Goal: Transaction & Acquisition: Purchase product/service

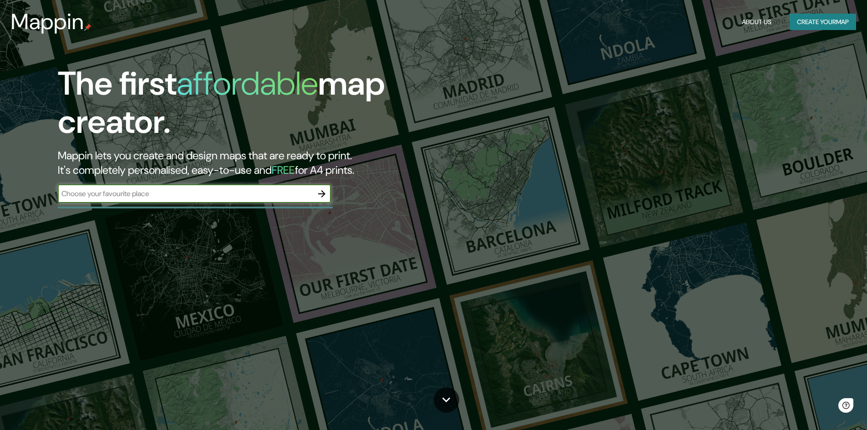
click at [223, 193] on input "text" at bounding box center [185, 193] width 255 height 10
click at [228, 192] on input "text" at bounding box center [185, 193] width 255 height 10
click at [227, 194] on input "text" at bounding box center [185, 193] width 255 height 10
type input "[GEOGRAPHIC_DATA][PERSON_NAME]"
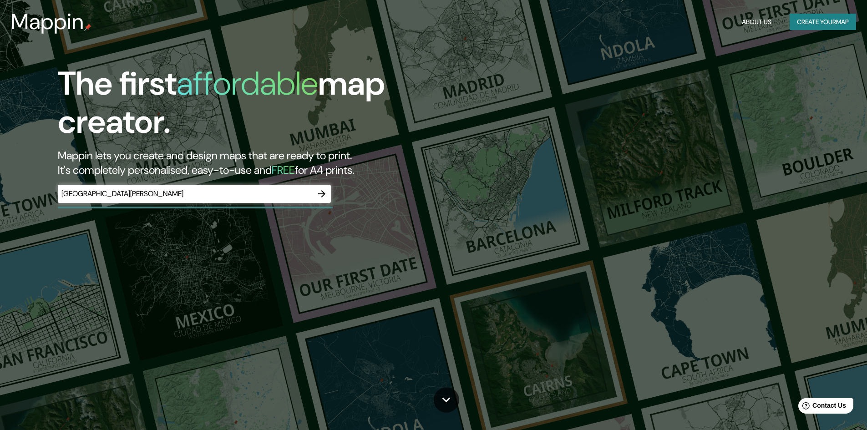
click at [316, 179] on div "The first affordable map creator. Mappin lets you create and design maps that a…" at bounding box center [275, 138] width 520 height 147
click at [323, 191] on icon "button" at bounding box center [321, 193] width 11 height 11
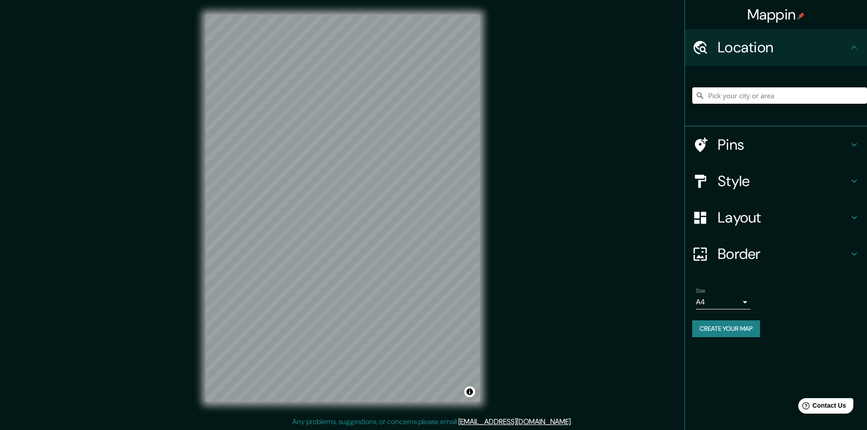
click at [782, 102] on input "Pick your city or area" at bounding box center [779, 95] width 175 height 16
click at [755, 175] on h4 "Style" at bounding box center [783, 181] width 131 height 18
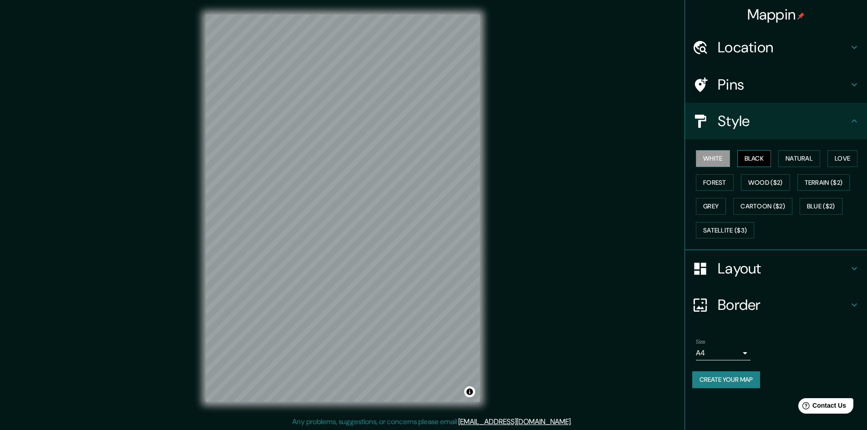
click at [768, 161] on button "Black" at bounding box center [754, 158] width 34 height 17
click at [761, 186] on button "Wood ($2)" at bounding box center [765, 182] width 49 height 17
click at [710, 193] on div "White Black Natural Love Forest Wood ($2) Terrain ($2) Grey Cartoon ($2) Blue (…" at bounding box center [779, 195] width 175 height 96
click at [830, 175] on button "Terrain ($2)" at bounding box center [824, 182] width 53 height 17
click at [765, 214] on button "Cartoon ($2)" at bounding box center [762, 206] width 59 height 17
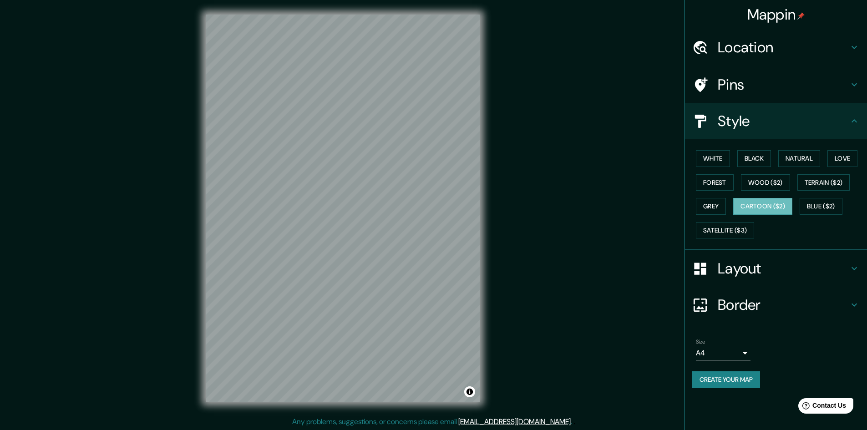
scroll to position [1, 0]
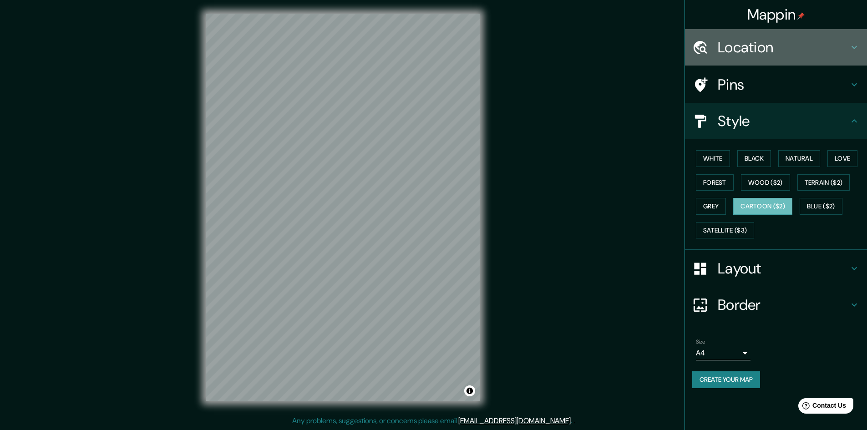
click at [826, 44] on h4 "Location" at bounding box center [783, 47] width 131 height 18
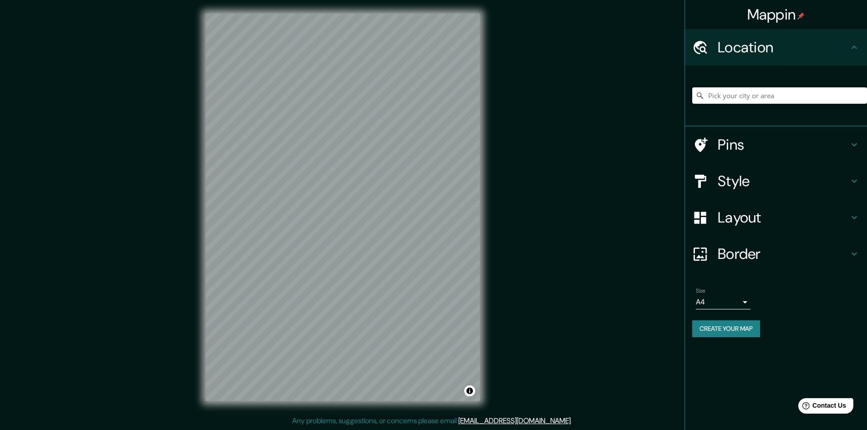
click at [793, 94] on input "Pick your city or area" at bounding box center [779, 95] width 175 height 16
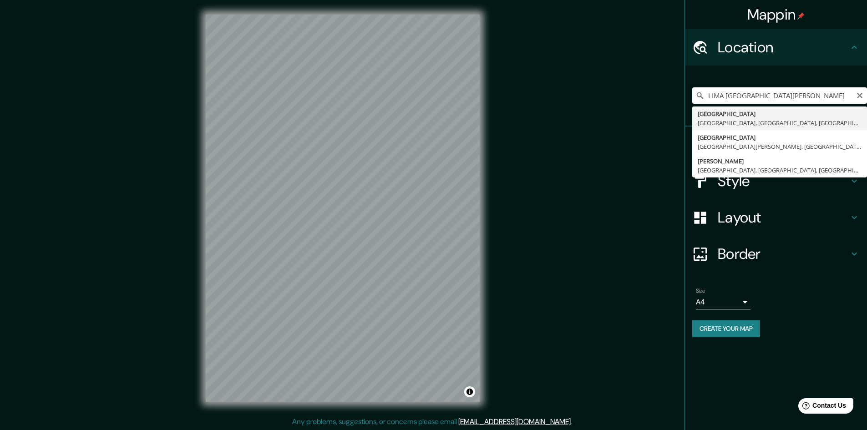
type input "[GEOGRAPHIC_DATA], [GEOGRAPHIC_DATA], [GEOGRAPHIC_DATA], [GEOGRAPHIC_DATA]"
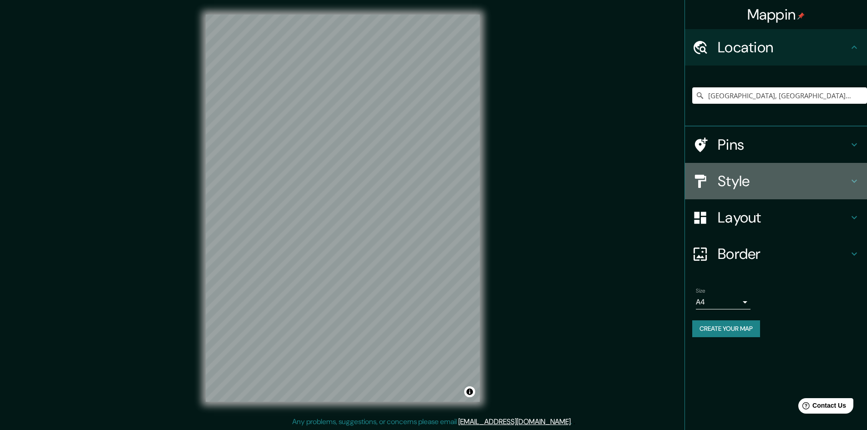
click at [763, 180] on h4 "Style" at bounding box center [783, 181] width 131 height 18
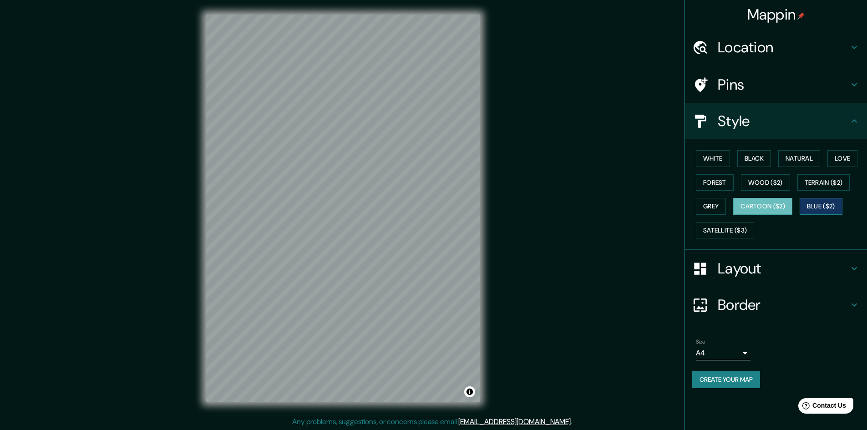
click at [819, 211] on button "Blue ($2)" at bounding box center [821, 206] width 43 height 17
click at [746, 231] on button "Satellite ($3)" at bounding box center [725, 230] width 58 height 17
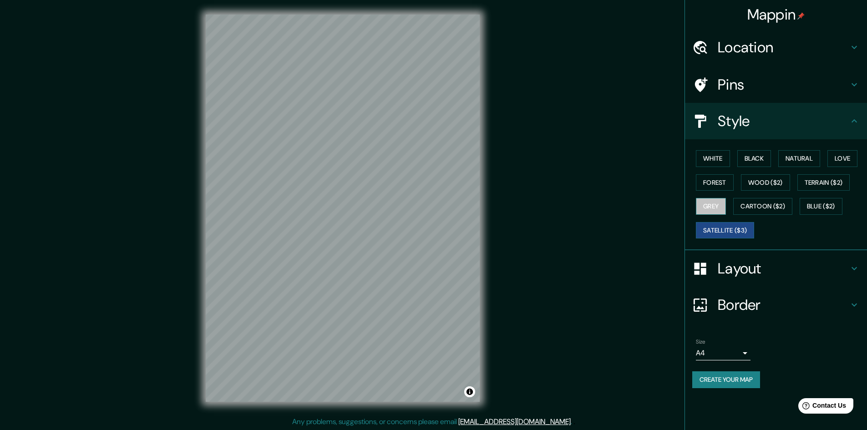
click at [707, 204] on button "Grey" at bounding box center [711, 206] width 30 height 17
click at [718, 180] on button "Forest" at bounding box center [715, 182] width 38 height 17
click at [714, 204] on button "Grey" at bounding box center [711, 206] width 30 height 17
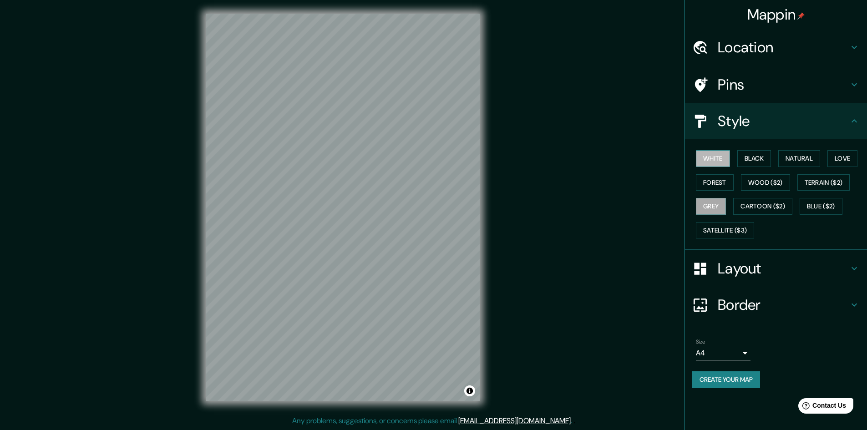
click at [717, 159] on button "White" at bounding box center [713, 158] width 34 height 17
click at [748, 149] on div "White Black Natural Love Forest Wood ($2) Terrain ($2) Grey Cartoon ($2) Blue (…" at bounding box center [779, 195] width 175 height 96
click at [755, 156] on button "Black" at bounding box center [754, 158] width 34 height 17
click at [793, 157] on button "Natural" at bounding box center [799, 158] width 42 height 17
click at [482, 157] on div "© Mapbox © OpenStreetMap Improve this map" at bounding box center [342, 207] width 303 height 417
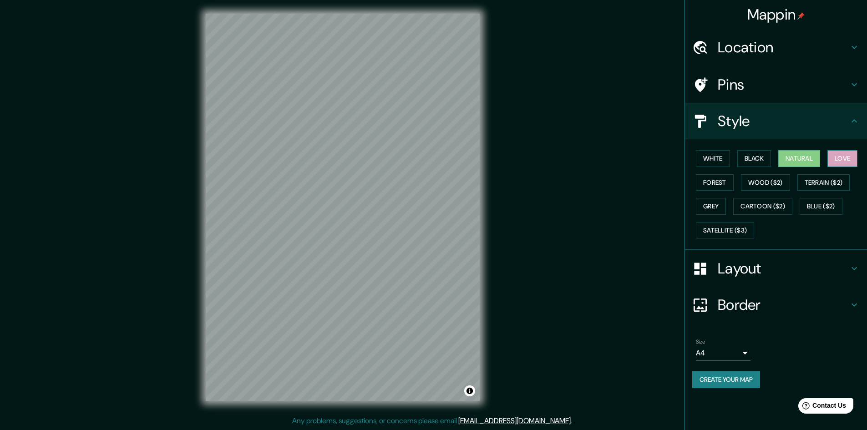
click at [848, 159] on button "Love" at bounding box center [843, 158] width 30 height 17
click at [714, 181] on button "Forest" at bounding box center [715, 182] width 38 height 17
click at [758, 183] on button "Wood ($2)" at bounding box center [765, 182] width 49 height 17
click at [817, 185] on button "Terrain ($2)" at bounding box center [824, 182] width 53 height 17
click at [714, 209] on button "Grey" at bounding box center [711, 206] width 30 height 17
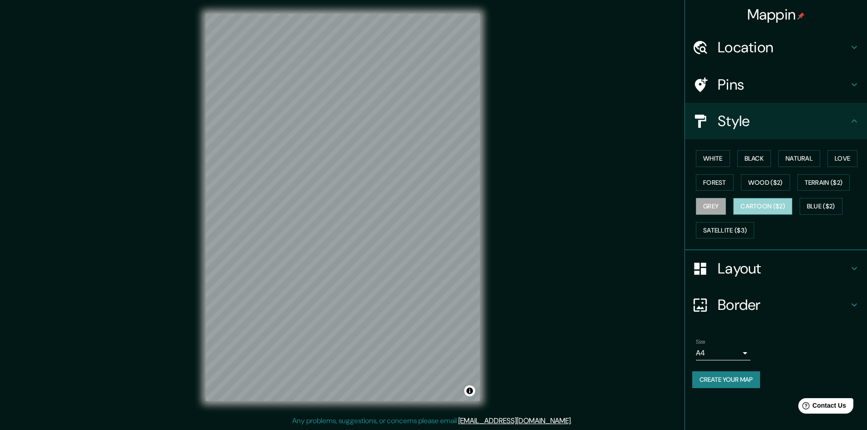
click at [745, 209] on button "Cartoon ($2)" at bounding box center [762, 206] width 59 height 17
click at [820, 206] on button "Blue ($2)" at bounding box center [821, 206] width 43 height 17
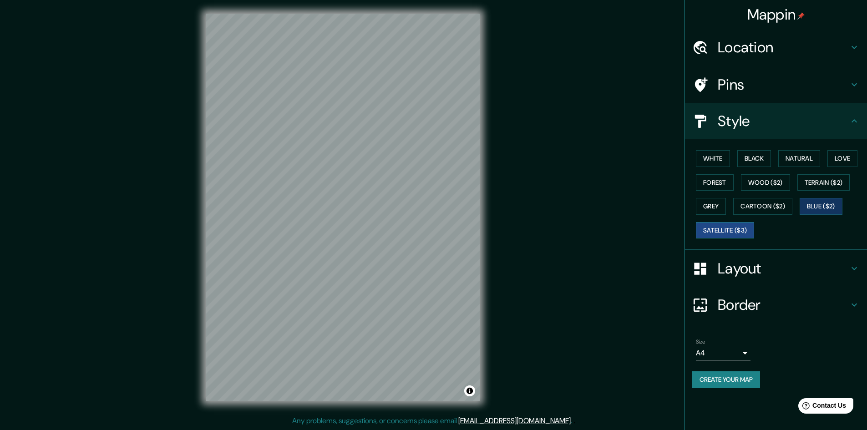
click at [738, 229] on button "Satellite ($3)" at bounding box center [725, 230] width 58 height 17
click at [597, 137] on div "Mappin Location [GEOGRAPHIC_DATA], [GEOGRAPHIC_DATA], [GEOGRAPHIC_DATA], [GEOGR…" at bounding box center [433, 214] width 867 height 431
click at [519, 163] on div "Mappin Location [GEOGRAPHIC_DATA], [GEOGRAPHIC_DATA], [GEOGRAPHIC_DATA], [GEOGR…" at bounding box center [433, 214] width 867 height 431
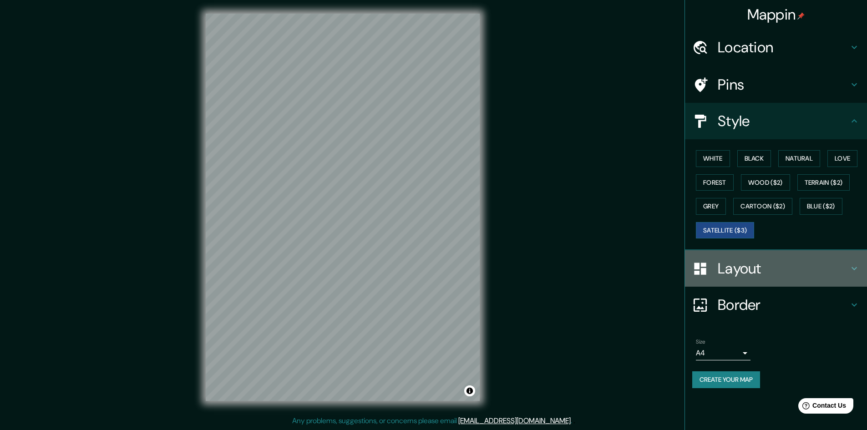
click at [801, 272] on h4 "Layout" at bounding box center [783, 268] width 131 height 18
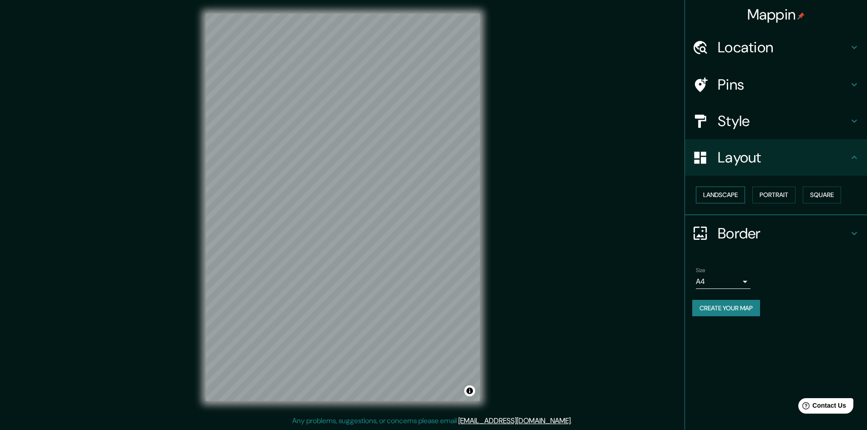
click at [728, 200] on button "Landscape" at bounding box center [720, 195] width 49 height 17
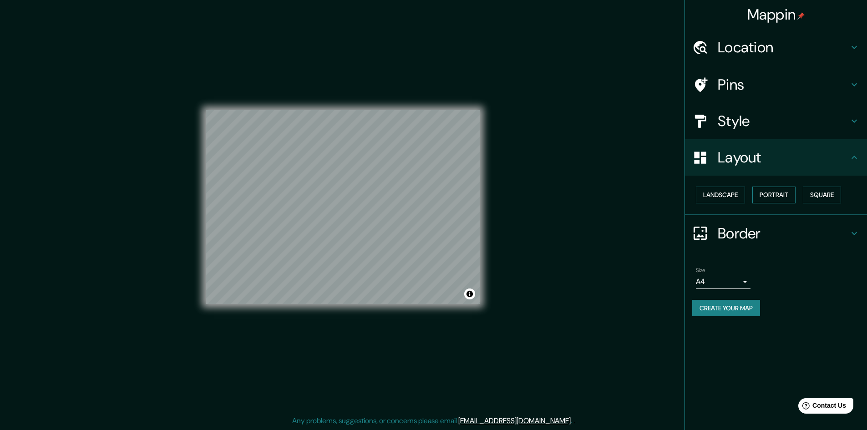
click at [774, 200] on button "Portrait" at bounding box center [774, 195] width 43 height 17
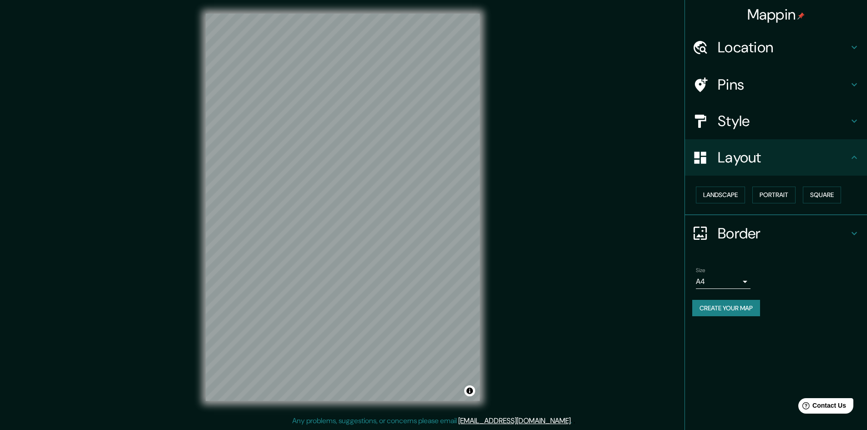
click at [799, 201] on div "Landscape [GEOGRAPHIC_DATA]" at bounding box center [779, 195] width 175 height 24
click at [818, 198] on button "Square" at bounding box center [822, 195] width 38 height 17
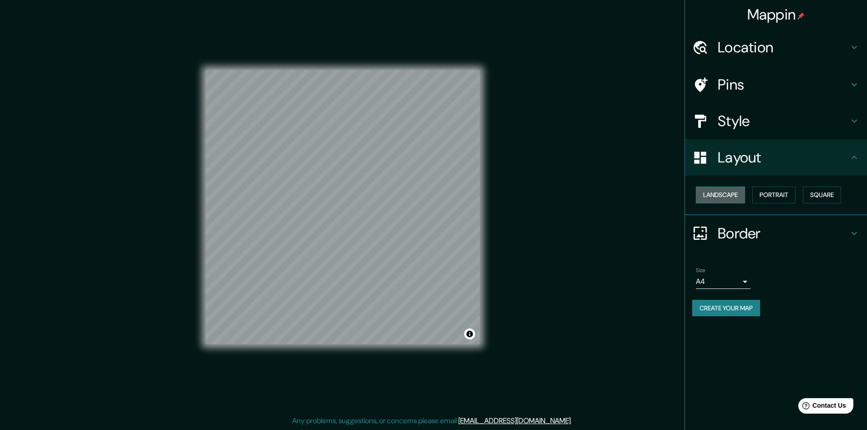
click at [727, 195] on button "Landscape" at bounding box center [720, 195] width 49 height 17
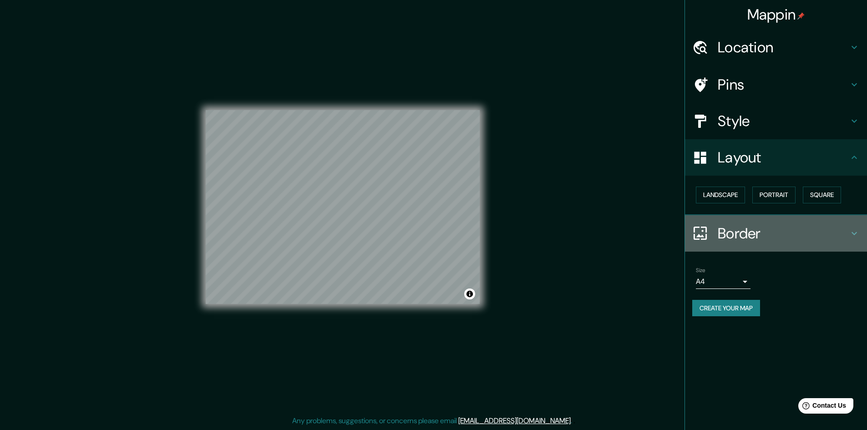
click at [769, 231] on h4 "Border" at bounding box center [783, 233] width 131 height 18
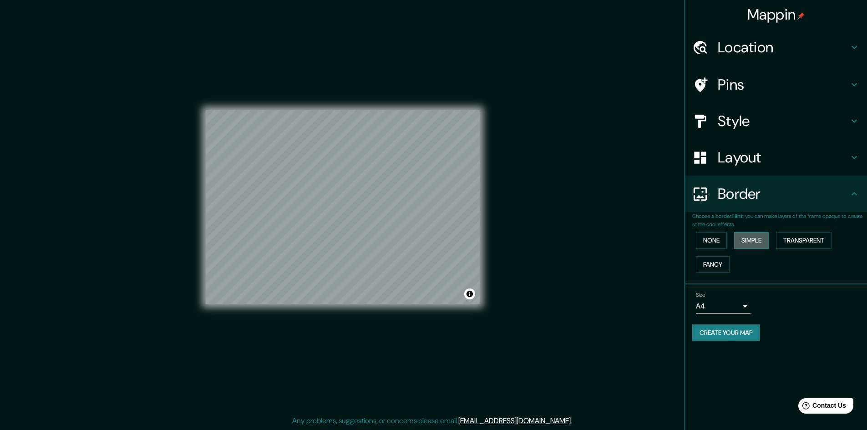
click at [760, 241] on button "Simple" at bounding box center [751, 240] width 35 height 17
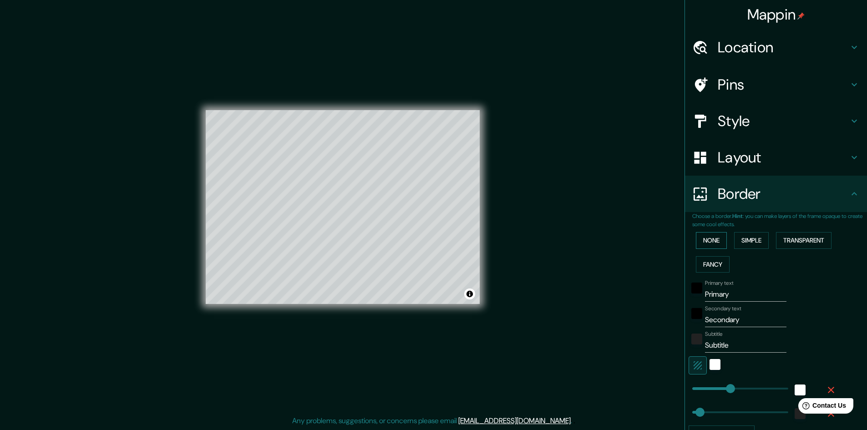
click at [708, 241] on button "None" at bounding box center [711, 240] width 31 height 17
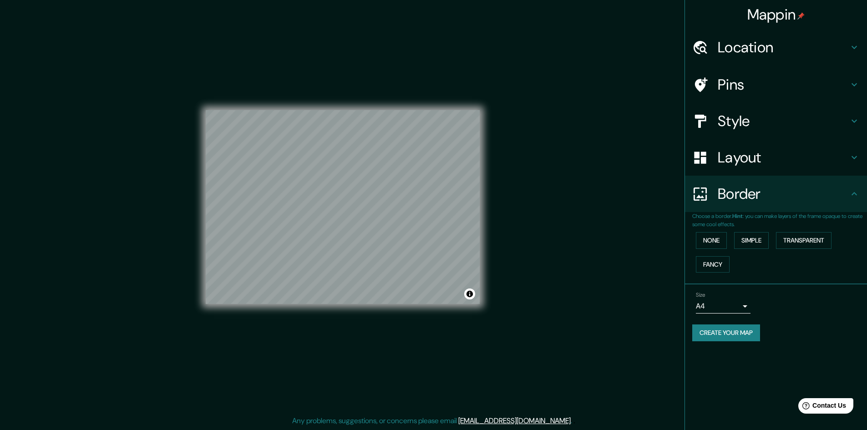
click at [725, 263] on button "Fancy" at bounding box center [713, 264] width 34 height 17
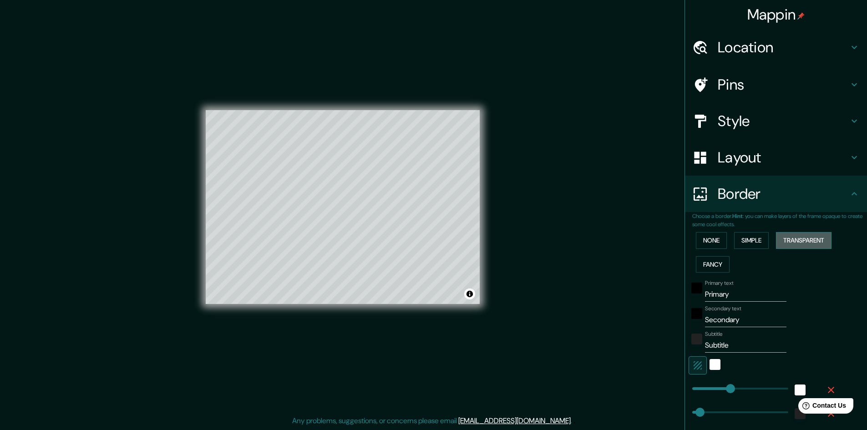
click at [803, 244] on button "Transparent" at bounding box center [804, 240] width 56 height 17
click at [696, 244] on button "None" at bounding box center [711, 240] width 31 height 17
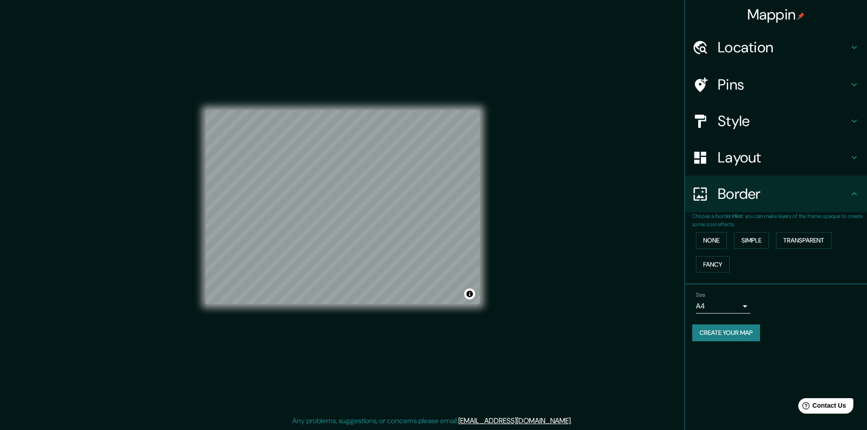
drag, startPoint x: 761, startPoint y: 76, endPoint x: 761, endPoint y: 86, distance: 9.1
click at [761, 80] on h4 "Pins" at bounding box center [783, 85] width 131 height 18
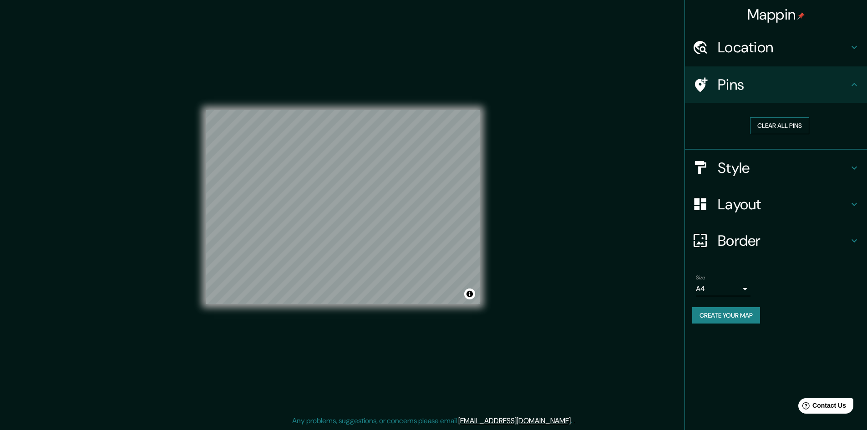
click at [784, 127] on button "Clear all pins" at bounding box center [779, 125] width 59 height 17
click at [768, 174] on h4 "Style" at bounding box center [783, 168] width 131 height 18
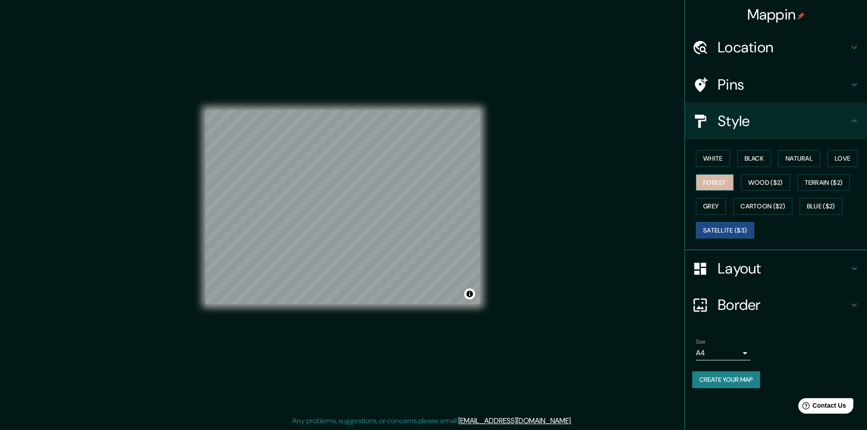
click at [727, 188] on button "Forest" at bounding box center [715, 182] width 38 height 17
click at [778, 188] on button "Wood ($2)" at bounding box center [765, 182] width 49 height 17
click at [718, 181] on button "Forest" at bounding box center [715, 182] width 38 height 17
click at [769, 182] on button "Wood ($2)" at bounding box center [765, 182] width 49 height 17
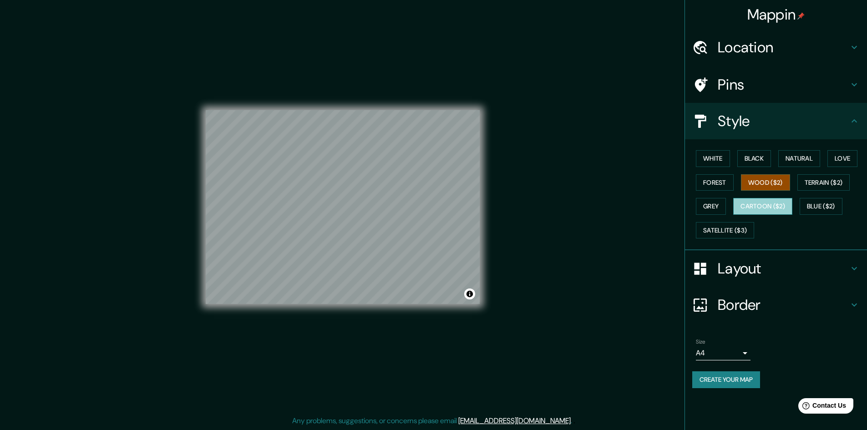
click at [764, 212] on button "Cartoon ($2)" at bounding box center [762, 206] width 59 height 17
click at [710, 224] on button "Satellite ($3)" at bounding box center [725, 230] width 58 height 17
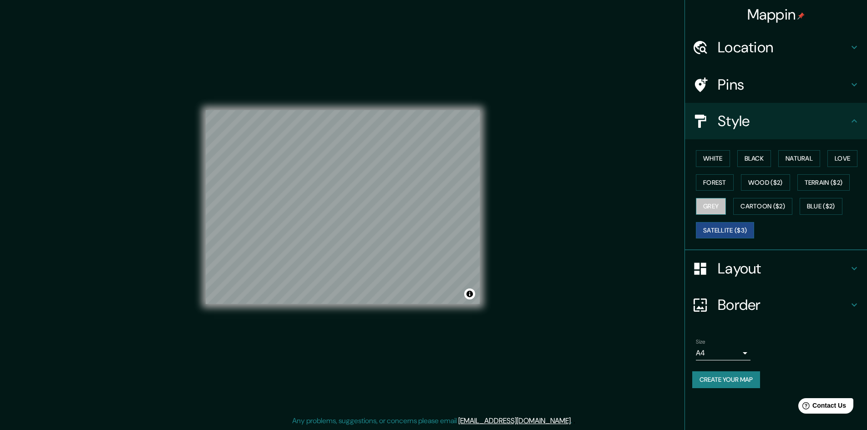
click at [712, 207] on button "Grey" at bounding box center [711, 206] width 30 height 17
click at [825, 209] on button "Blue ($2)" at bounding box center [821, 206] width 43 height 17
click at [741, 230] on button "Satellite ($3)" at bounding box center [725, 230] width 58 height 17
click at [718, 169] on div "White Black Natural Love Forest Wood ($2) Terrain ($2) Grey Cartoon ($2) Blue (…" at bounding box center [779, 195] width 175 height 96
click at [715, 150] on button "White" at bounding box center [713, 158] width 34 height 17
